Goal: Transaction & Acquisition: Obtain resource

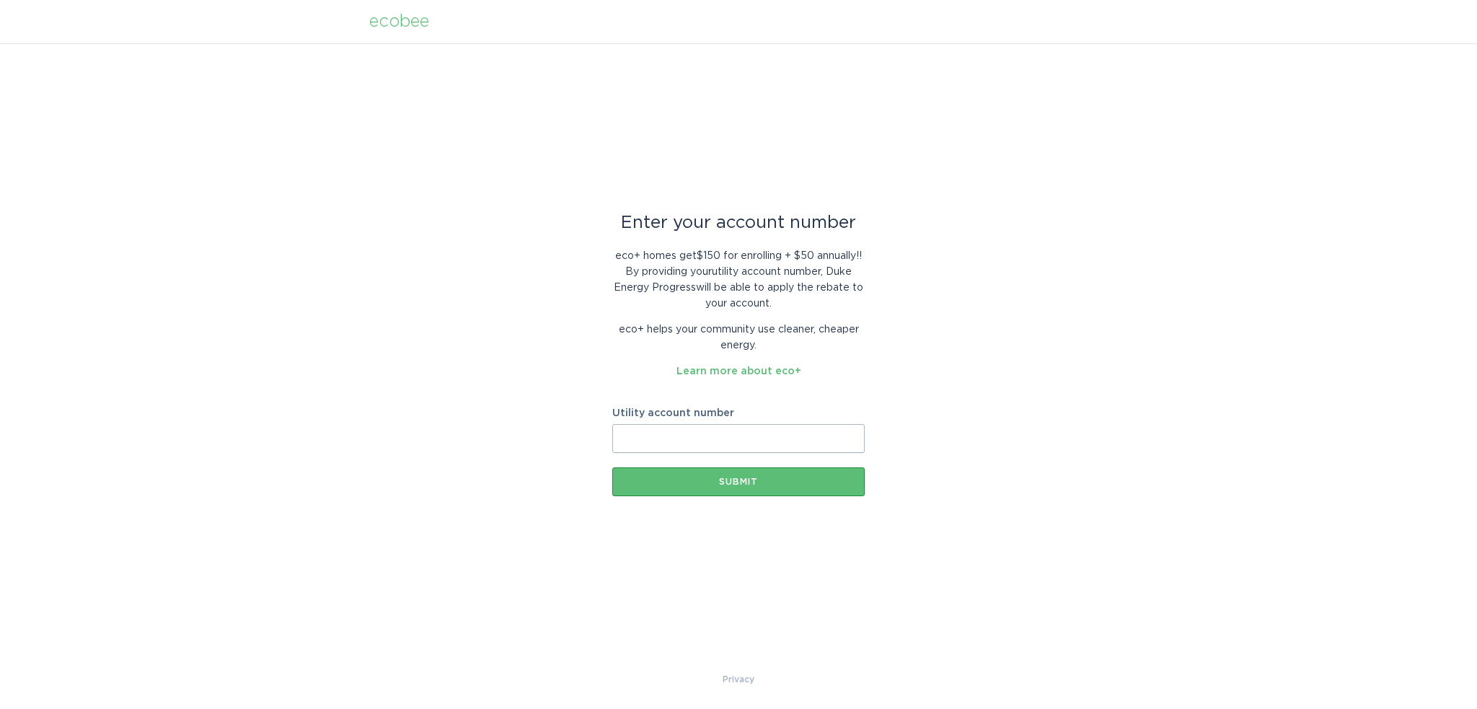
click at [879, 379] on div "Enter your account number eco+ homes get $150 for enrolling + $50 annually! ! B…" at bounding box center [738, 357] width 1477 height 628
click at [959, 448] on div "Enter your account number eco+ homes get $150 for enrolling + $50 annually! ! B…" at bounding box center [738, 357] width 1477 height 628
